Goal: Task Accomplishment & Management: Use online tool/utility

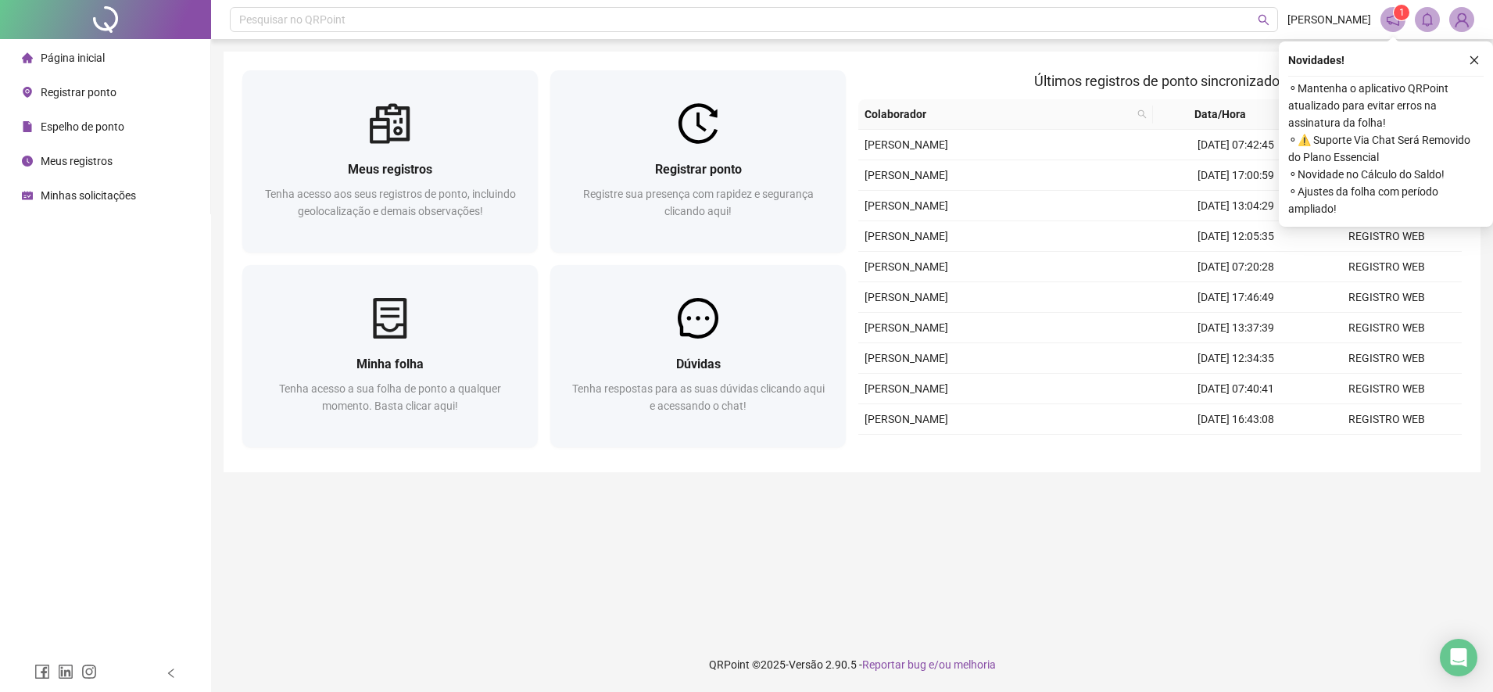
click at [56, 92] on span "Registrar ponto" at bounding box center [79, 92] width 76 height 13
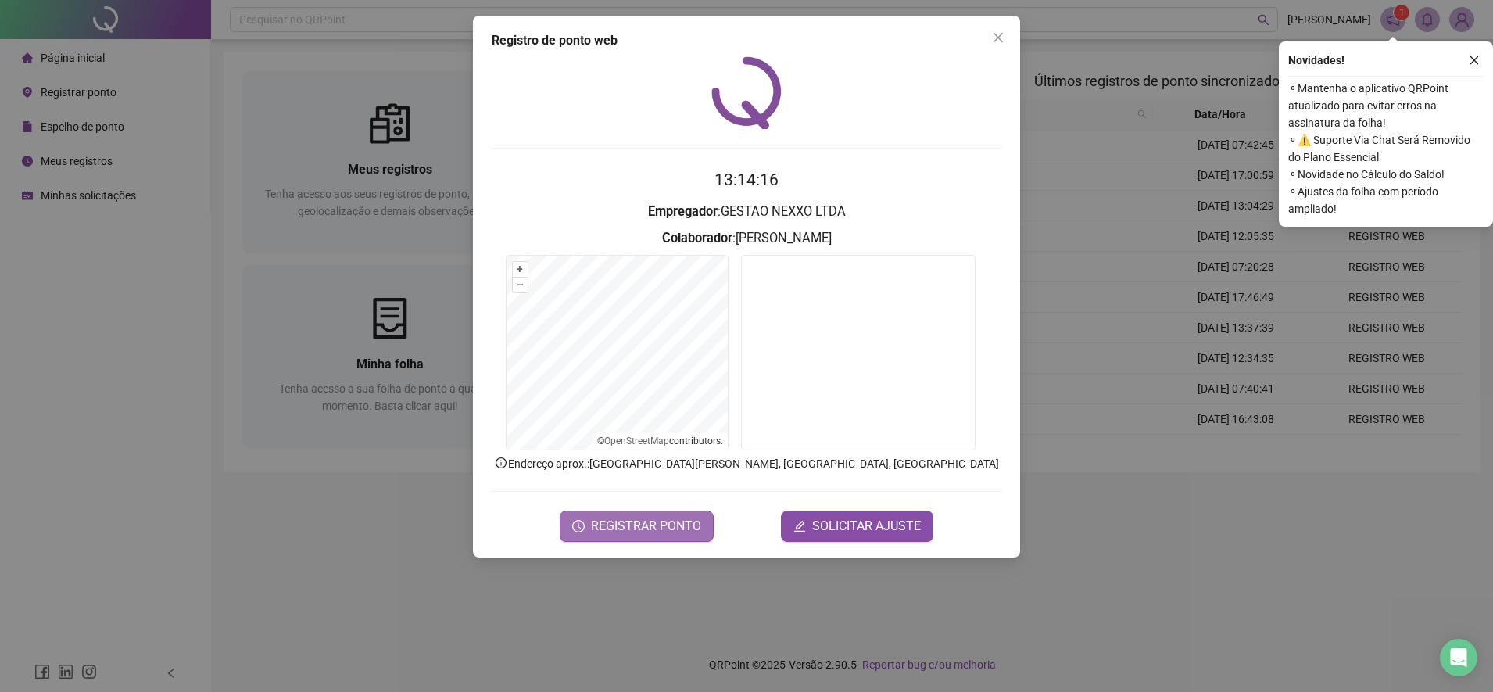
click at [643, 519] on span "REGISTRAR PONTO" at bounding box center [646, 526] width 110 height 19
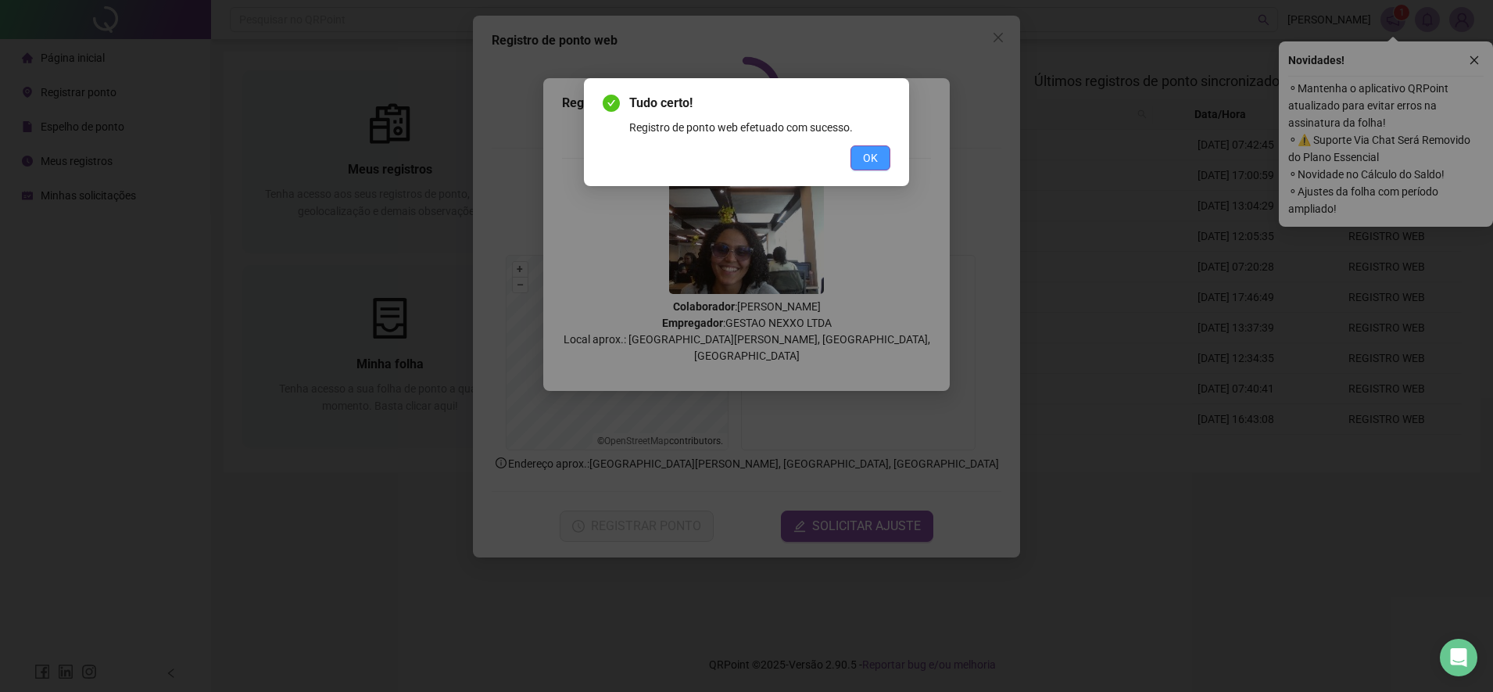
click at [873, 156] on span "OK" at bounding box center [870, 157] width 15 height 17
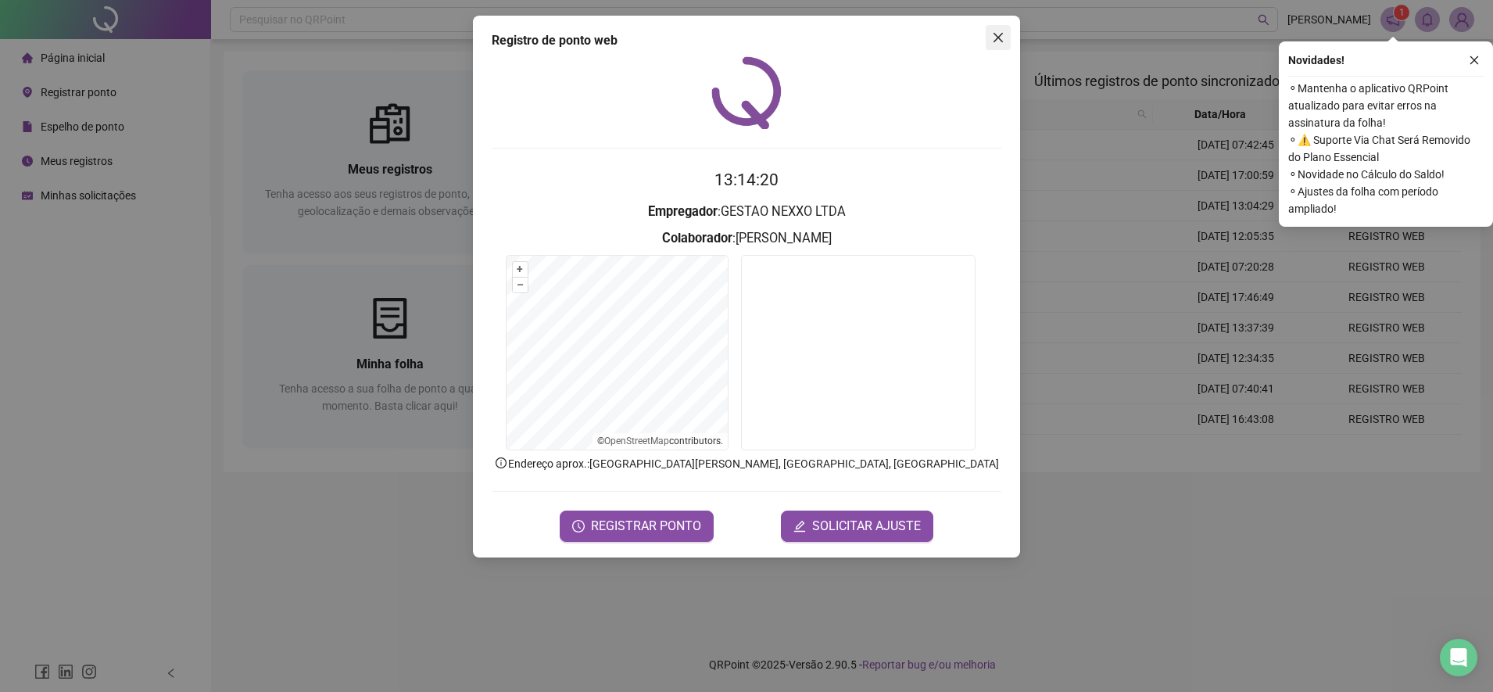
click at [997, 43] on icon "close" at bounding box center [998, 37] width 13 height 13
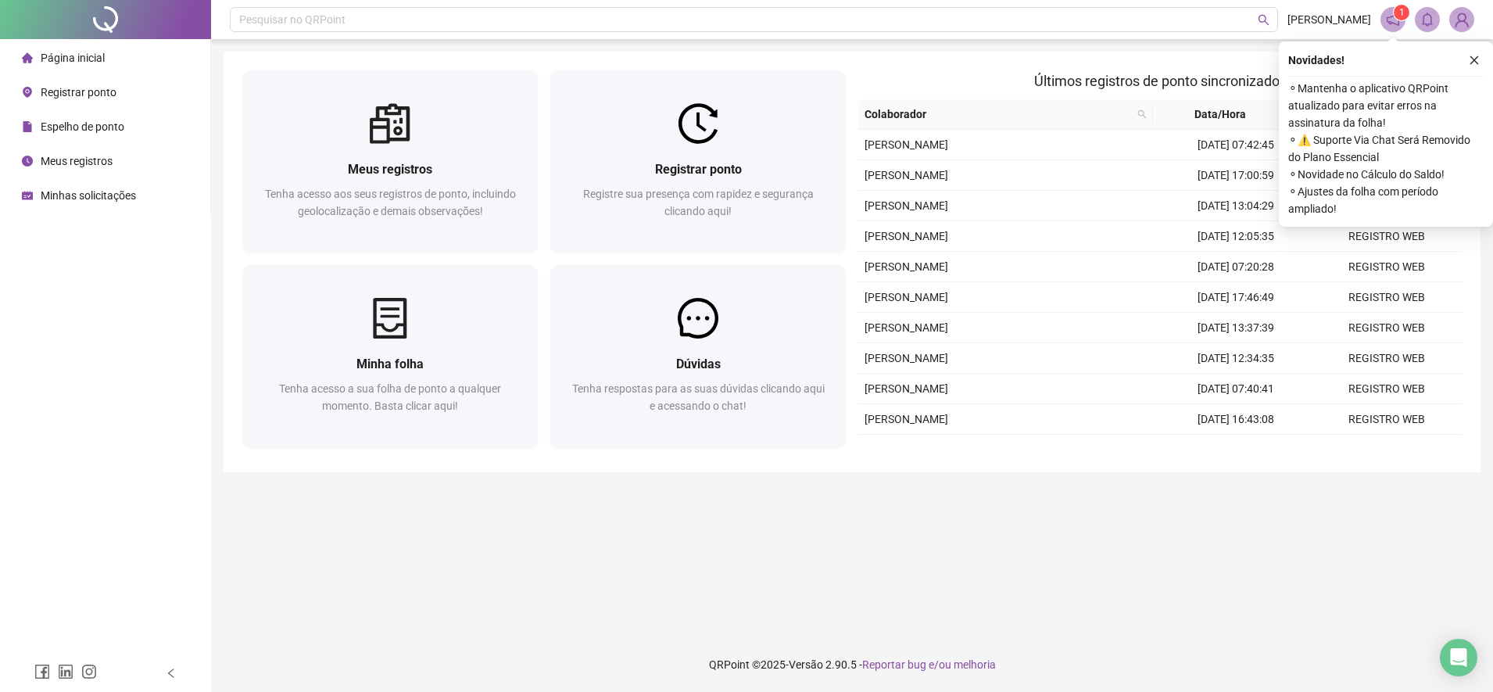
click at [1470, 59] on icon "close" at bounding box center [1474, 60] width 11 height 11
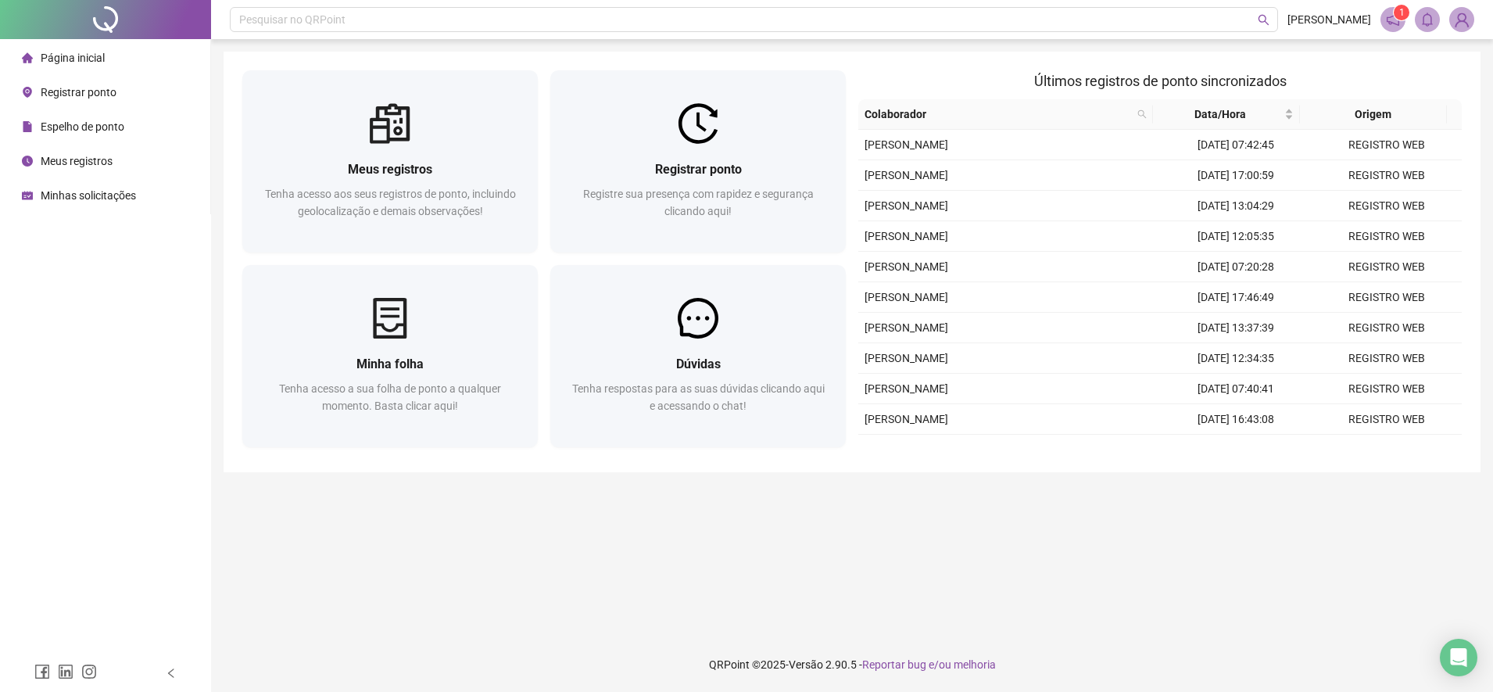
click at [98, 59] on span "Página inicial" at bounding box center [73, 58] width 64 height 13
